Goal: Contribute content: Add original content to the website for others to see

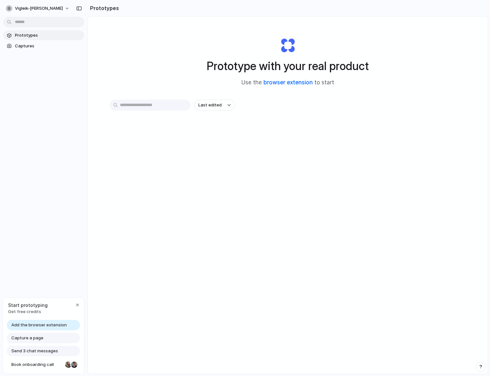
click at [300, 82] on link "browser extension" at bounding box center [288, 82] width 49 height 6
click at [190, 171] on div "Prototype with your real product Use the browser extension to start Last edited" at bounding box center [288, 212] width 400 height 391
click at [144, 80] on div "Prototype with your real product Use the browser extension to start Last edited" at bounding box center [288, 212] width 400 height 391
click at [35, 45] on span "Captures" at bounding box center [48, 46] width 67 height 6
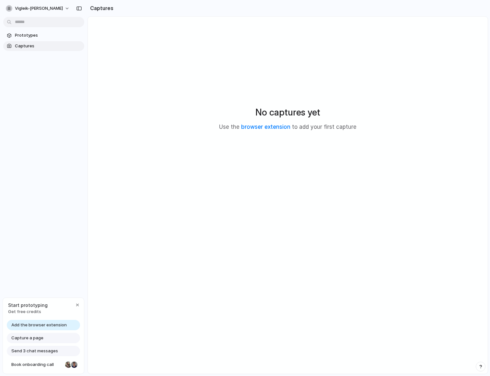
click at [192, 82] on div "No captures yet Use the browser extension to add your first capture" at bounding box center [288, 118] width 385 height 188
click at [233, 53] on div "No captures yet Use the browser extension to add your first capture" at bounding box center [288, 118] width 385 height 188
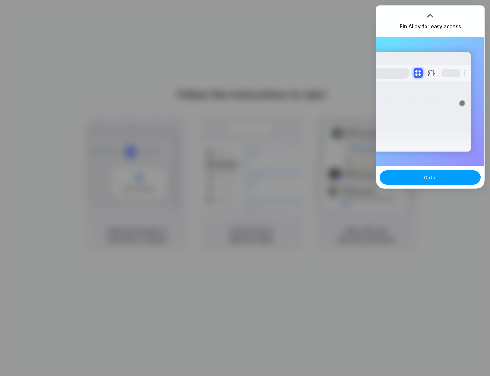
click at [441, 182] on button "Got it" at bounding box center [430, 177] width 101 height 14
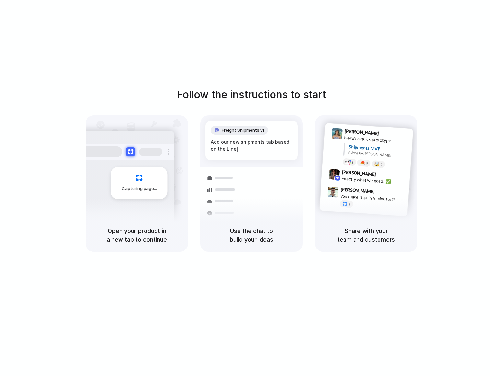
click at [262, 50] on div "Follow the instructions to start Capturing page Open your product in a new tab …" at bounding box center [251, 194] width 503 height 389
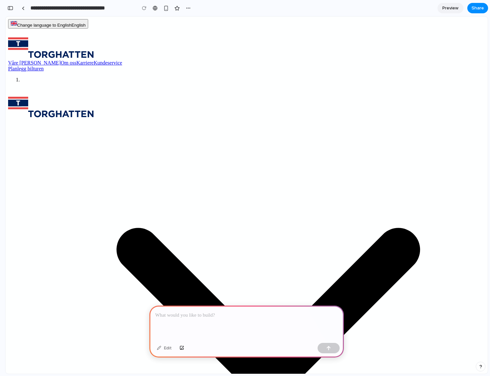
click at [179, 315] on p at bounding box center [246, 315] width 183 height 8
click at [186, 311] on p at bounding box center [246, 315] width 183 height 8
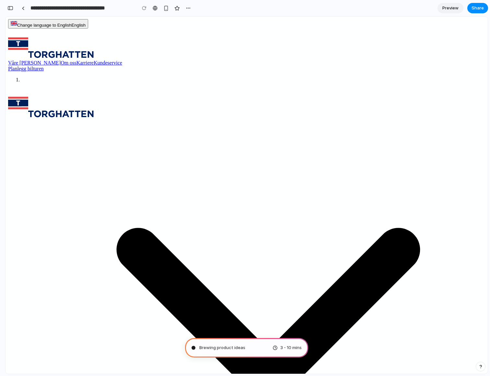
type input "**********"
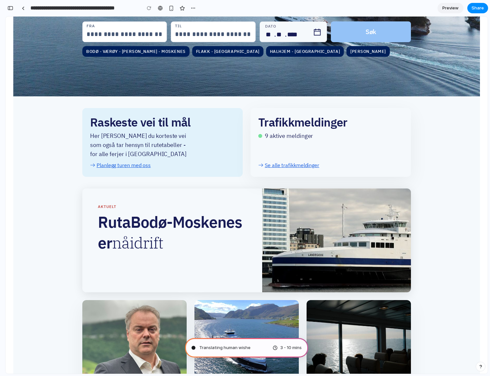
scroll to position [100, 0]
